Goal: Transaction & Acquisition: Purchase product/service

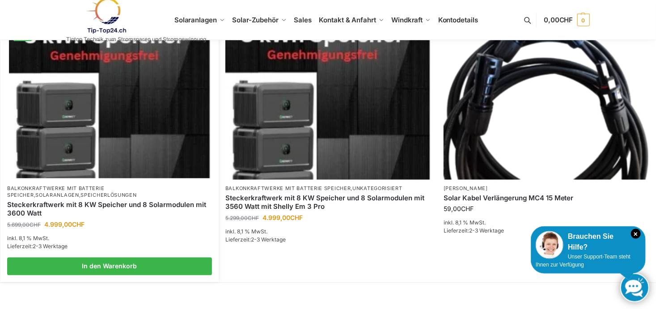
scroll to position [679, 0]
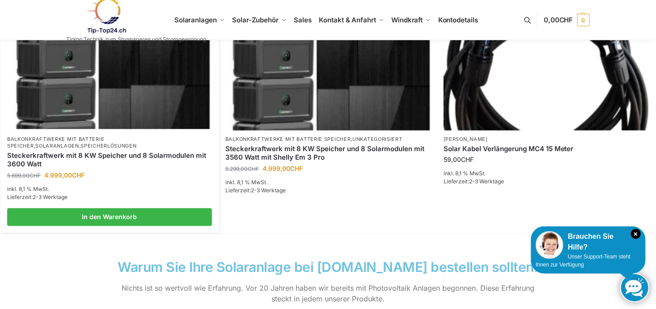
click at [129, 89] on img at bounding box center [109, 54] width 201 height 151
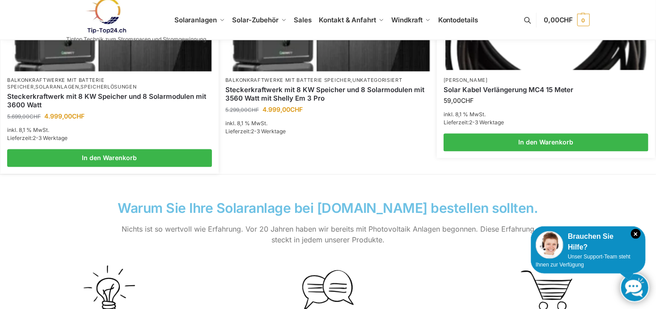
scroll to position [617, 0]
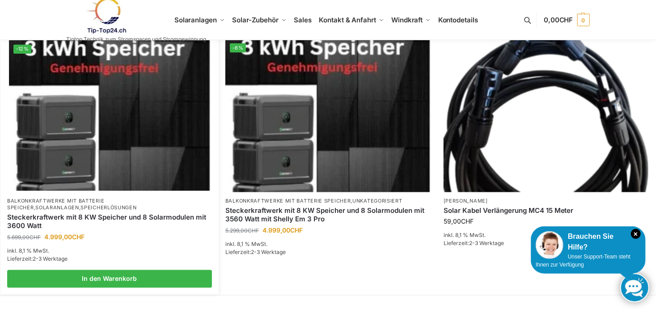
click at [89, 124] on img at bounding box center [109, 115] width 201 height 151
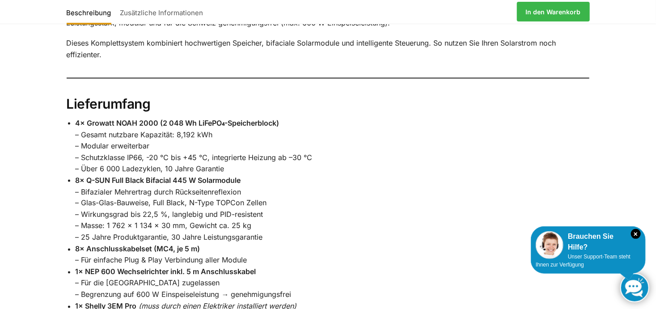
scroll to position [679, 0]
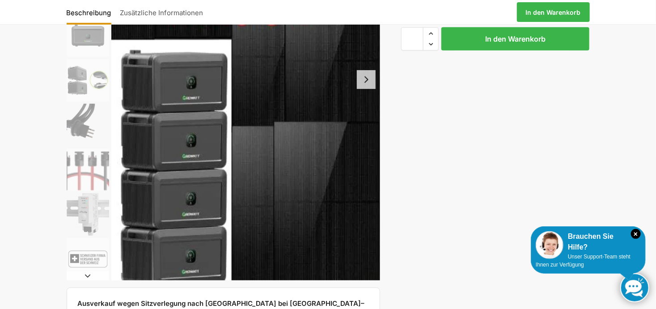
scroll to position [247, 0]
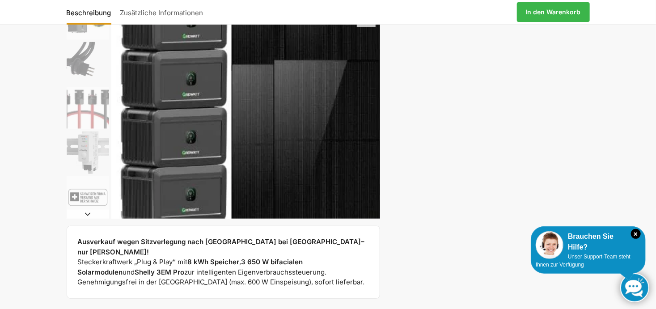
click at [86, 146] on img "8 / 9" at bounding box center [88, 153] width 42 height 42
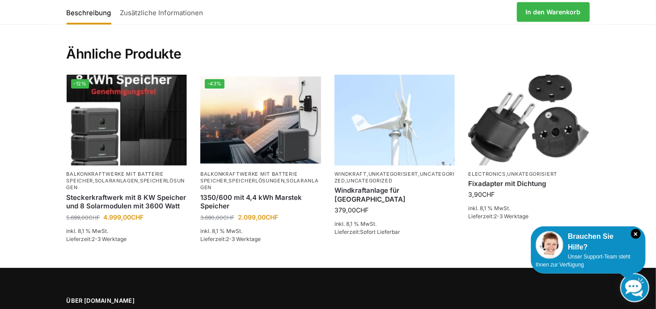
scroll to position [1605, 0]
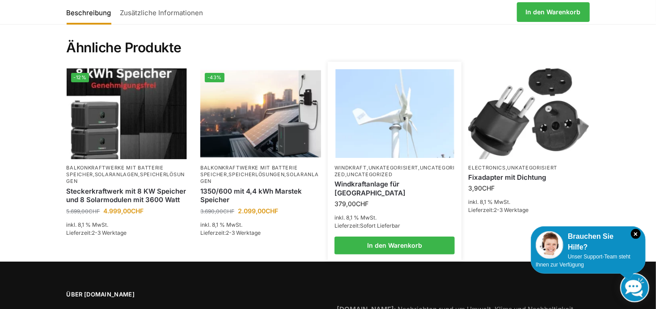
scroll to position [1605, 0]
